Goal: Find specific page/section: Find specific page/section

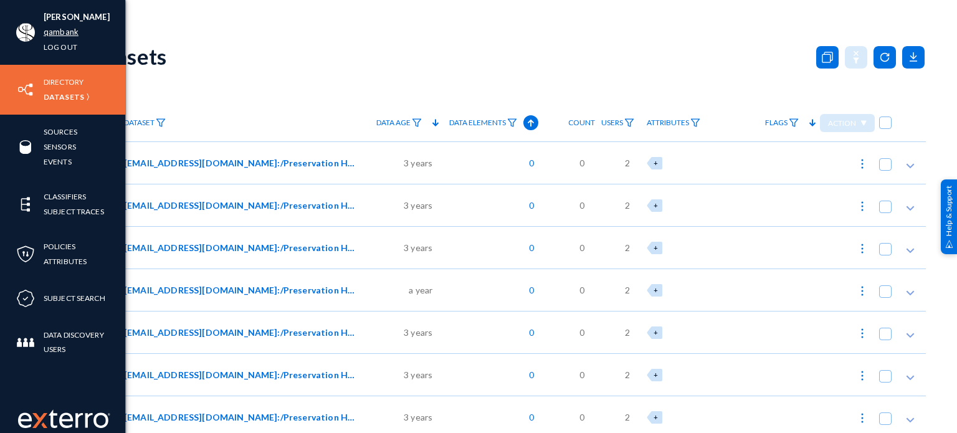
click at [72, 35] on link "qambank" at bounding box center [61, 32] width 35 height 14
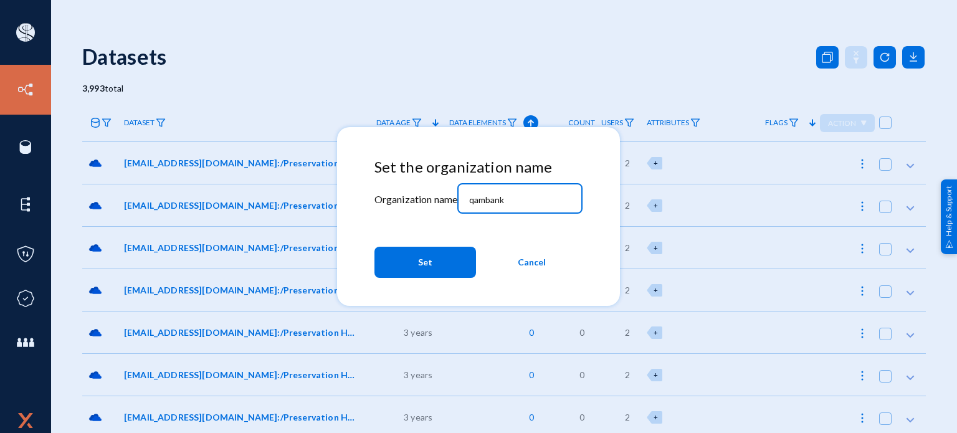
click at [524, 194] on input "qambank" at bounding box center [522, 199] width 107 height 11
type input "q"
type input "mbankprivacy"
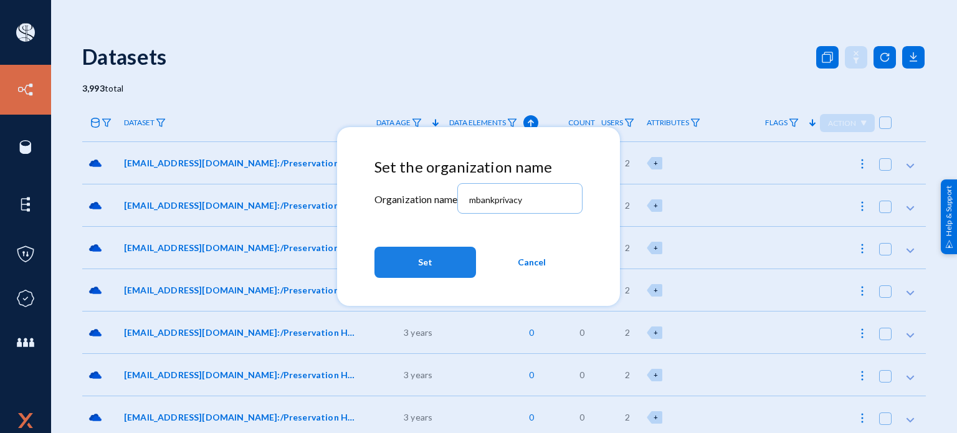
click at [423, 265] on span "Set" at bounding box center [425, 262] width 14 height 22
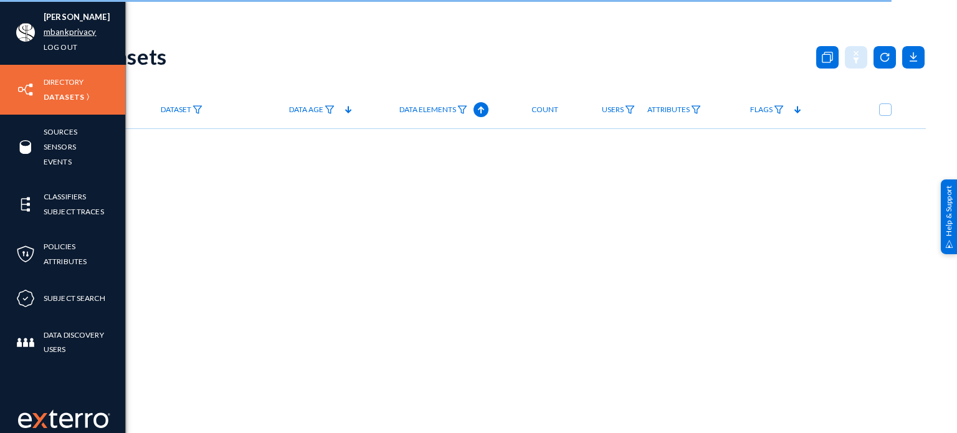
click at [64, 27] on link "mbankprivacy" at bounding box center [70, 32] width 53 height 14
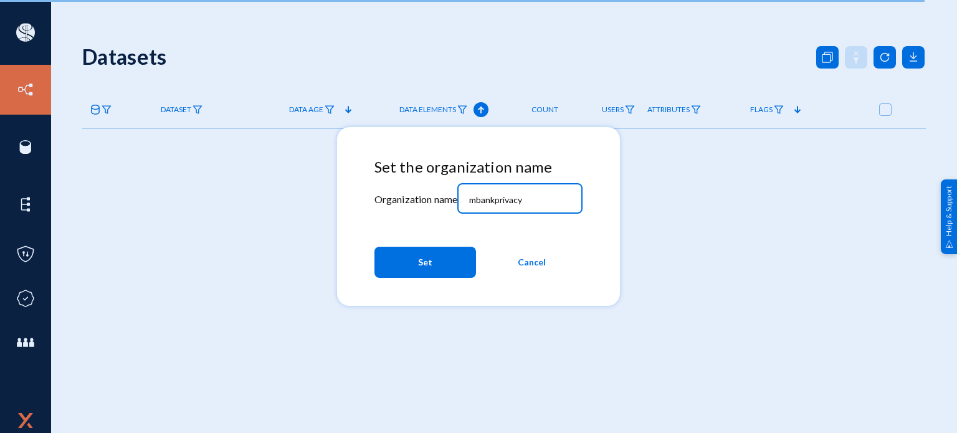
click at [533, 196] on input "mbankprivacy" at bounding box center [522, 199] width 107 height 11
type input "qambank"
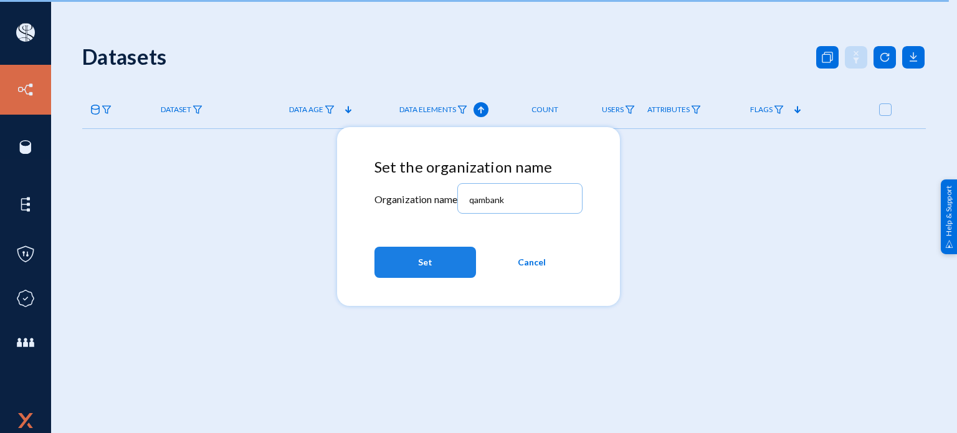
click at [448, 256] on button "Set" at bounding box center [425, 262] width 102 height 31
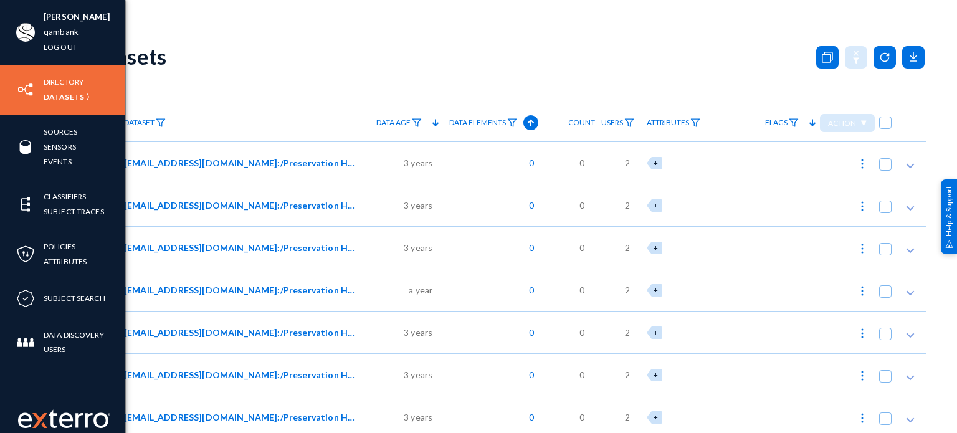
click at [101, 64] on div "[PERSON_NAME] qambank Log out" at bounding box center [62, 32] width 125 height 65
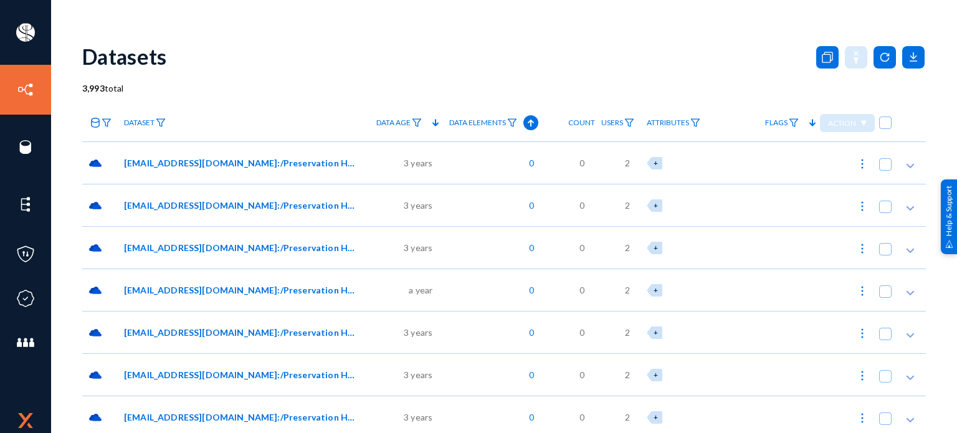
drag, startPoint x: 101, startPoint y: 64, endPoint x: 452, endPoint y: 47, distance: 351.7
click at [452, 47] on div "Datasets" at bounding box center [503, 56] width 843 height 50
